Goal: Book appointment/travel/reservation

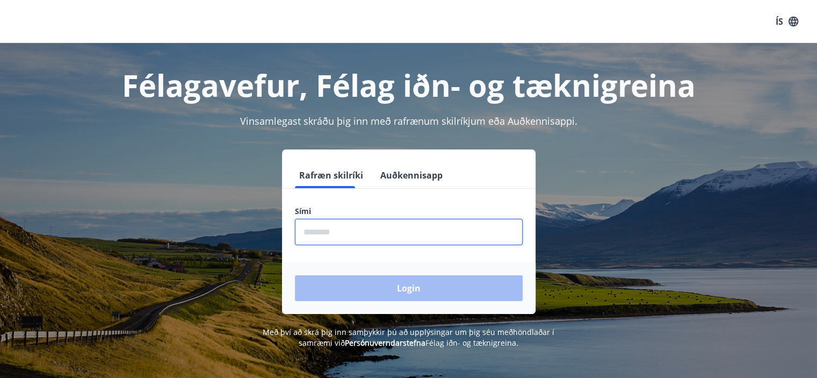
click at [356, 231] on input "phone" at bounding box center [409, 232] width 228 height 26
type input "********"
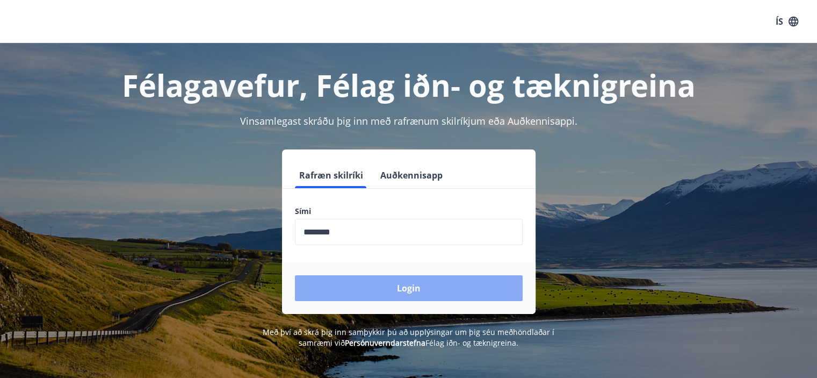
click at [410, 288] on button "Login" at bounding box center [409, 288] width 228 height 26
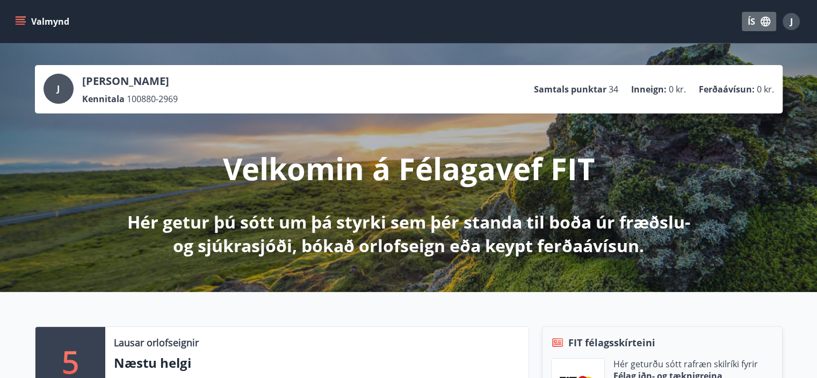
click at [751, 24] on button "ÍS" at bounding box center [759, 21] width 34 height 19
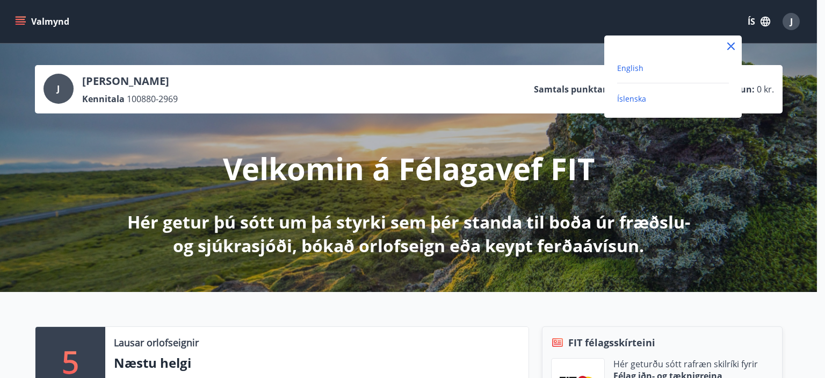
click at [631, 67] on span "English" at bounding box center [630, 68] width 26 height 10
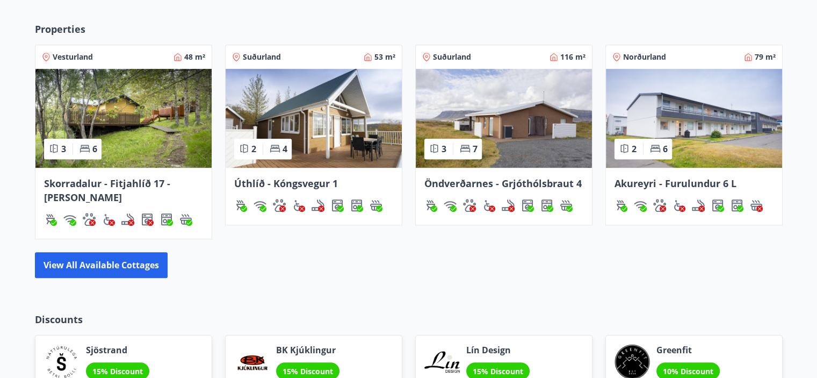
scroll to position [727, 0]
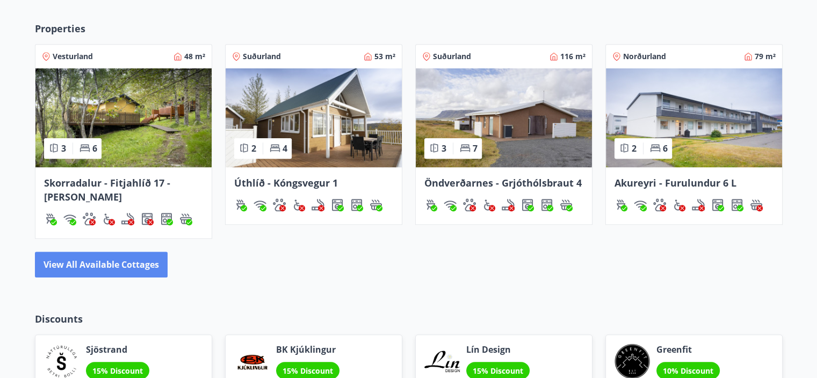
click at [133, 257] on button "View all available cottages" at bounding box center [101, 264] width 133 height 26
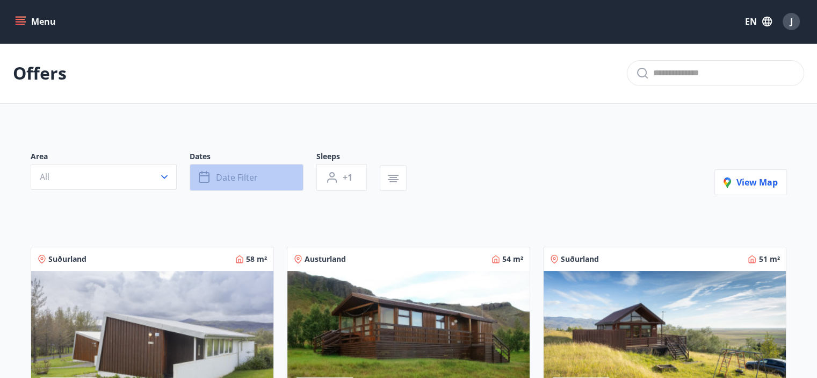
click at [279, 176] on button "Date filter" at bounding box center [247, 177] width 114 height 27
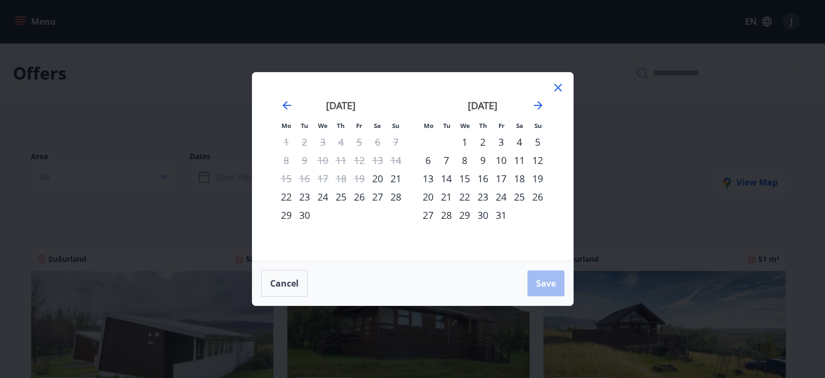
click at [378, 179] on div "20" at bounding box center [377, 178] width 18 height 18
click at [286, 198] on div "22" at bounding box center [286, 196] width 18 height 18
click at [548, 286] on span "Save" at bounding box center [546, 283] width 20 height 12
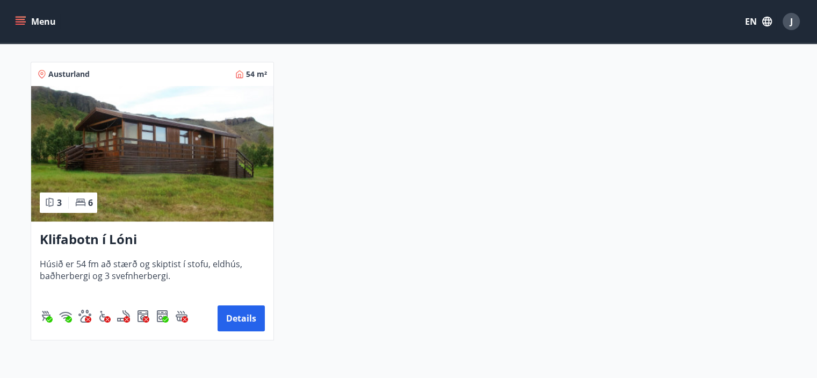
scroll to position [184, 0]
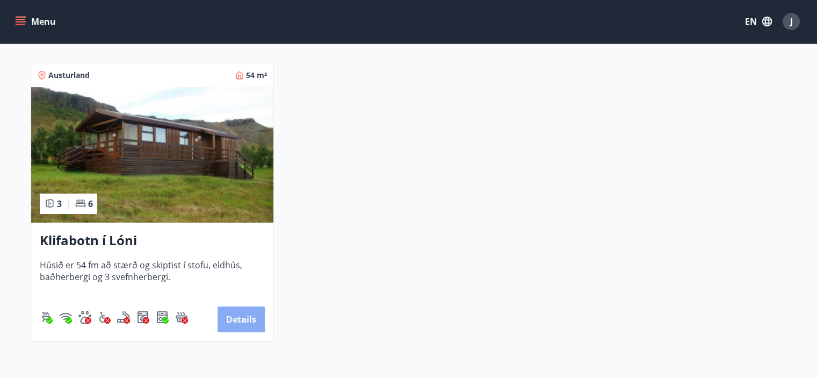
click at [240, 315] on button "Details" at bounding box center [241, 319] width 47 height 26
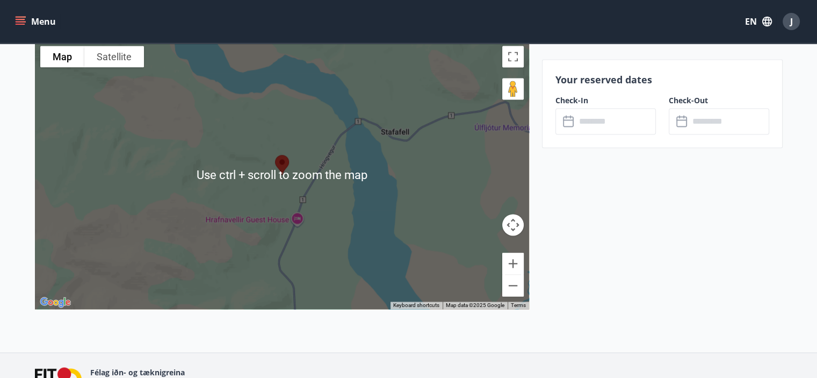
scroll to position [1471, 0]
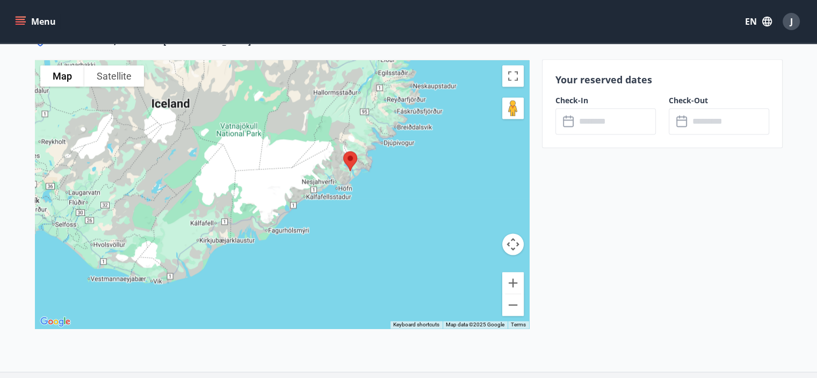
drag, startPoint x: 234, startPoint y: 194, endPoint x: 247, endPoint y: 201, distance: 14.5
click at [247, 201] on div at bounding box center [282, 194] width 494 height 269
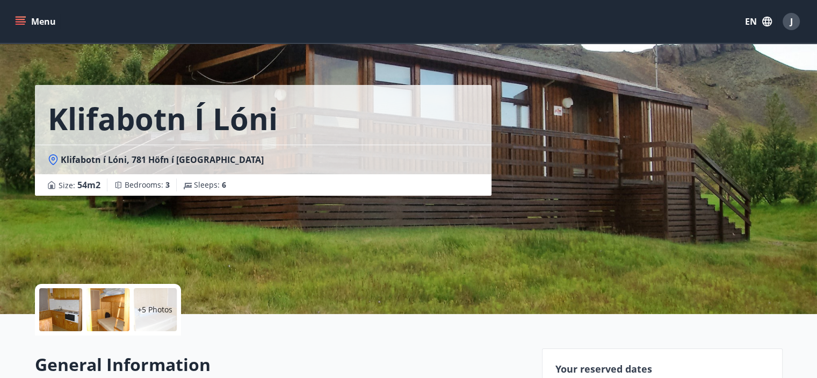
scroll to position [8, 0]
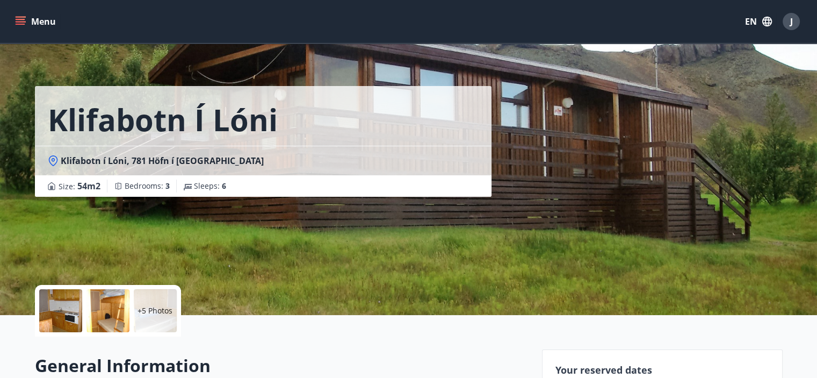
click at [664, 258] on div "Klifabotn í Lóni Klifabotn í Lóni, 781 Höfn í Hornafirði Size : 54 m2 Bedrooms …" at bounding box center [409, 153] width 748 height 322
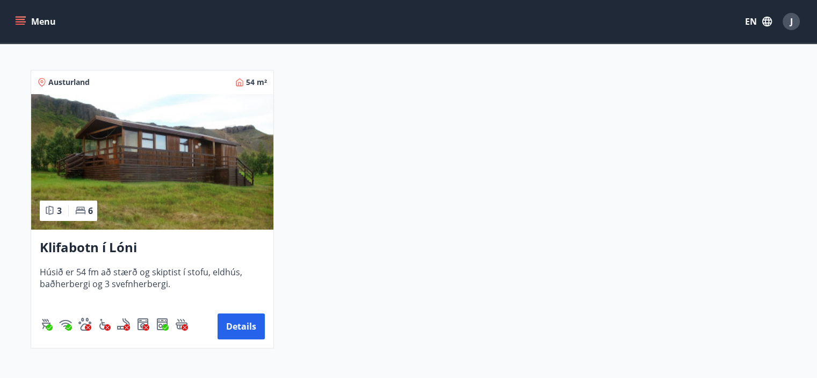
scroll to position [177, 0]
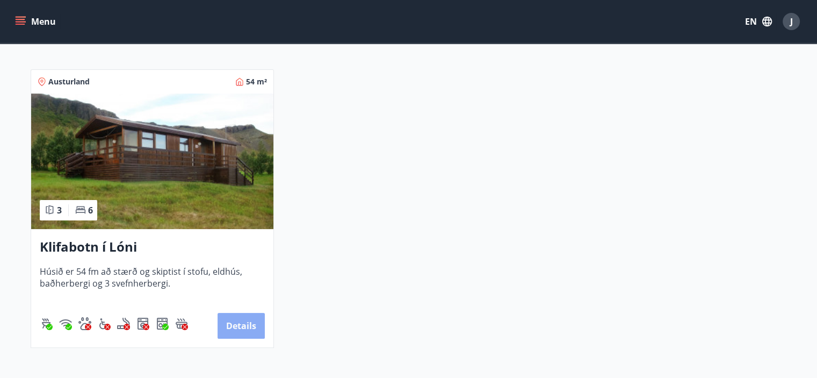
click at [255, 320] on button "Details" at bounding box center [241, 326] width 47 height 26
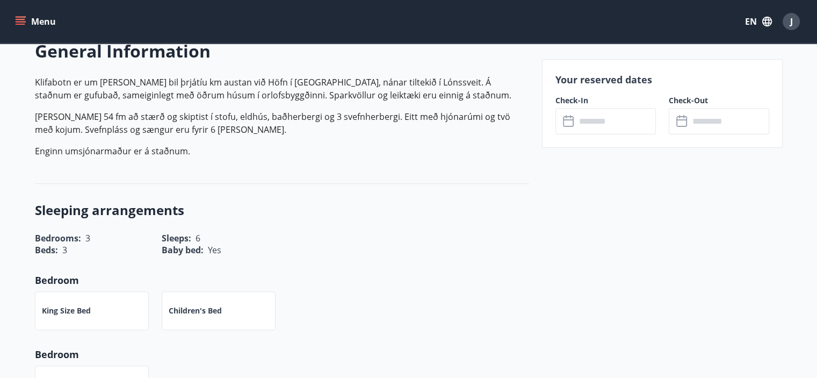
scroll to position [320, 0]
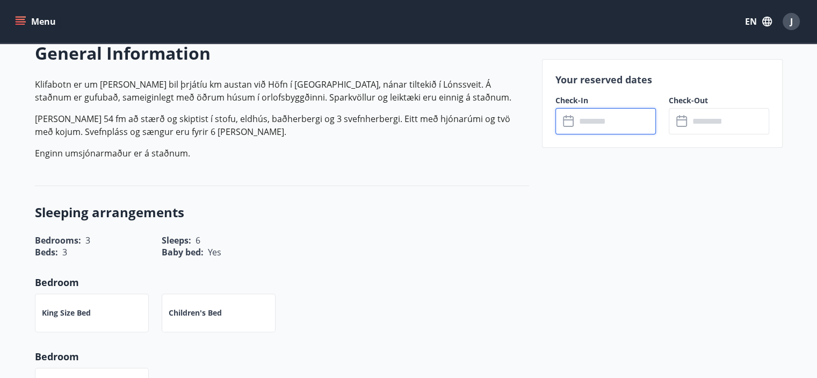
click at [591, 124] on input "text" at bounding box center [616, 121] width 80 height 26
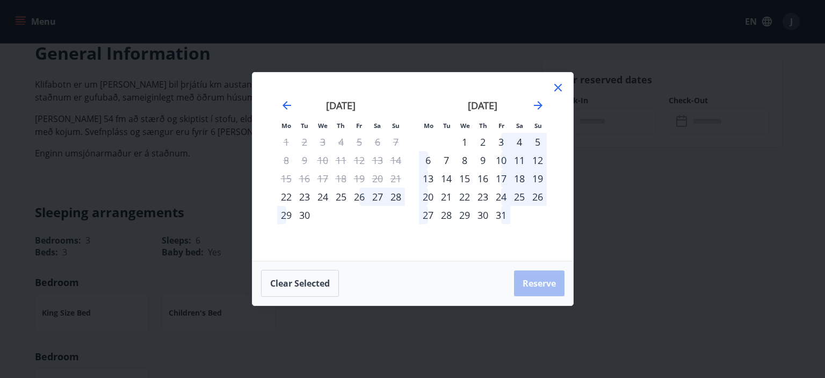
click at [558, 88] on icon at bounding box center [558, 88] width 8 height 8
